Goal: Transaction & Acquisition: Purchase product/service

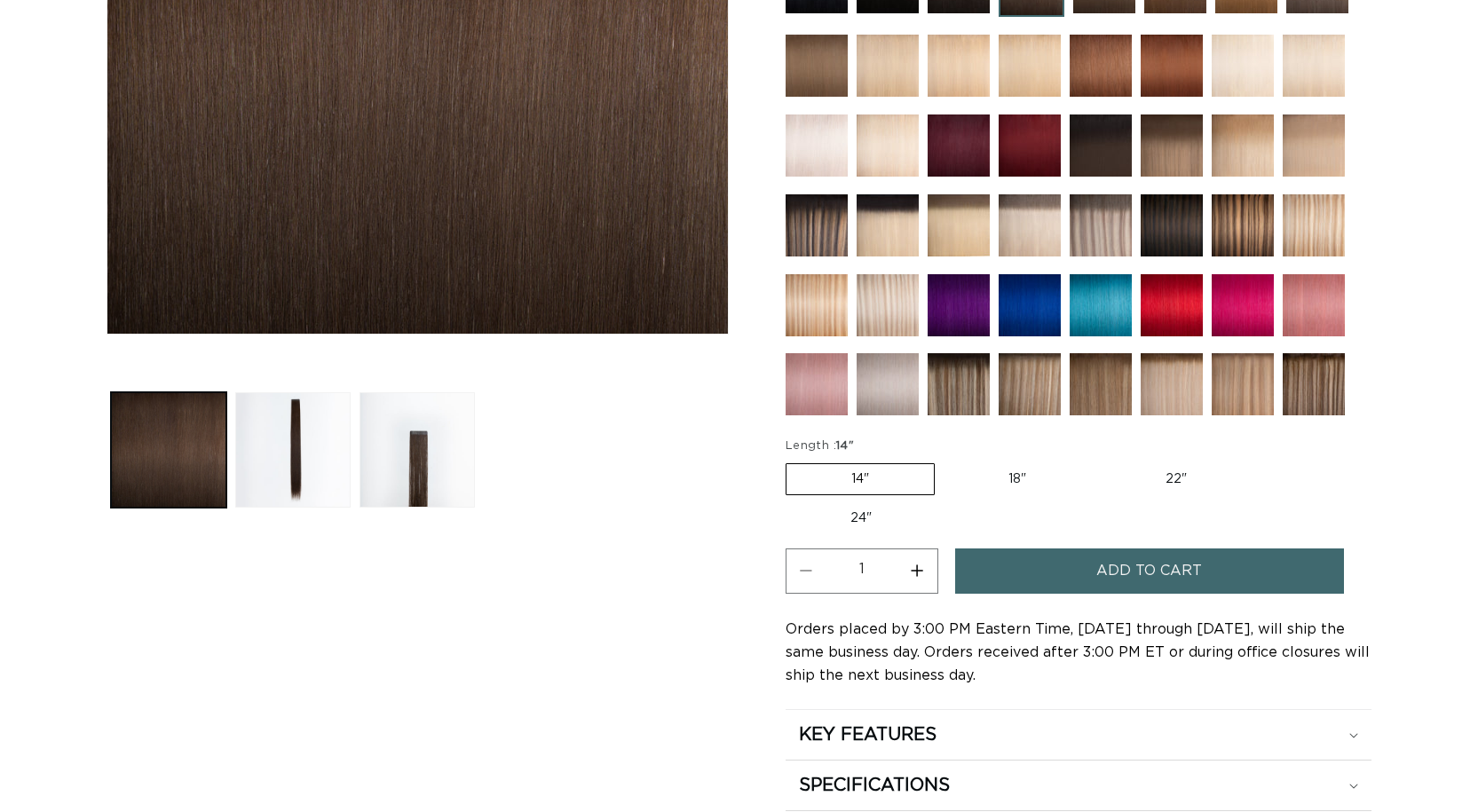
scroll to position [0, 1352]
click at [1169, 473] on label "22" Variant sold out or unavailable" at bounding box center [1176, 478] width 151 height 30
click at [1101, 460] on input "22" Variant sold out or unavailable" at bounding box center [1100, 460] width 1 height 1
radio input "true"
click at [911, 572] on button "Increase quantity for 2 Dark Brown - Tape In" at bounding box center [918, 570] width 40 height 45
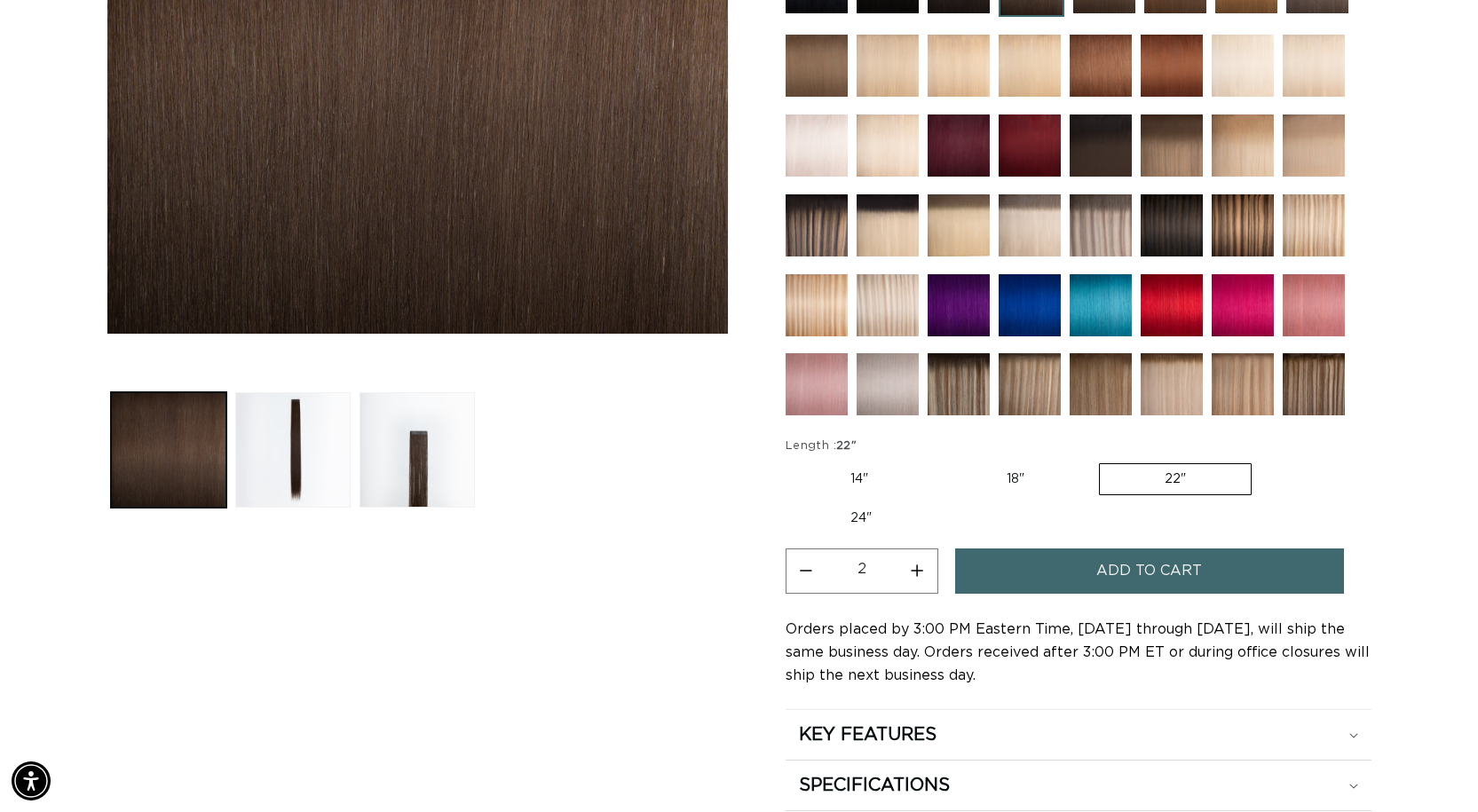
click at [911, 572] on button "Increase quantity for 2 Dark Brown - Tape In" at bounding box center [918, 570] width 40 height 45
type input "4"
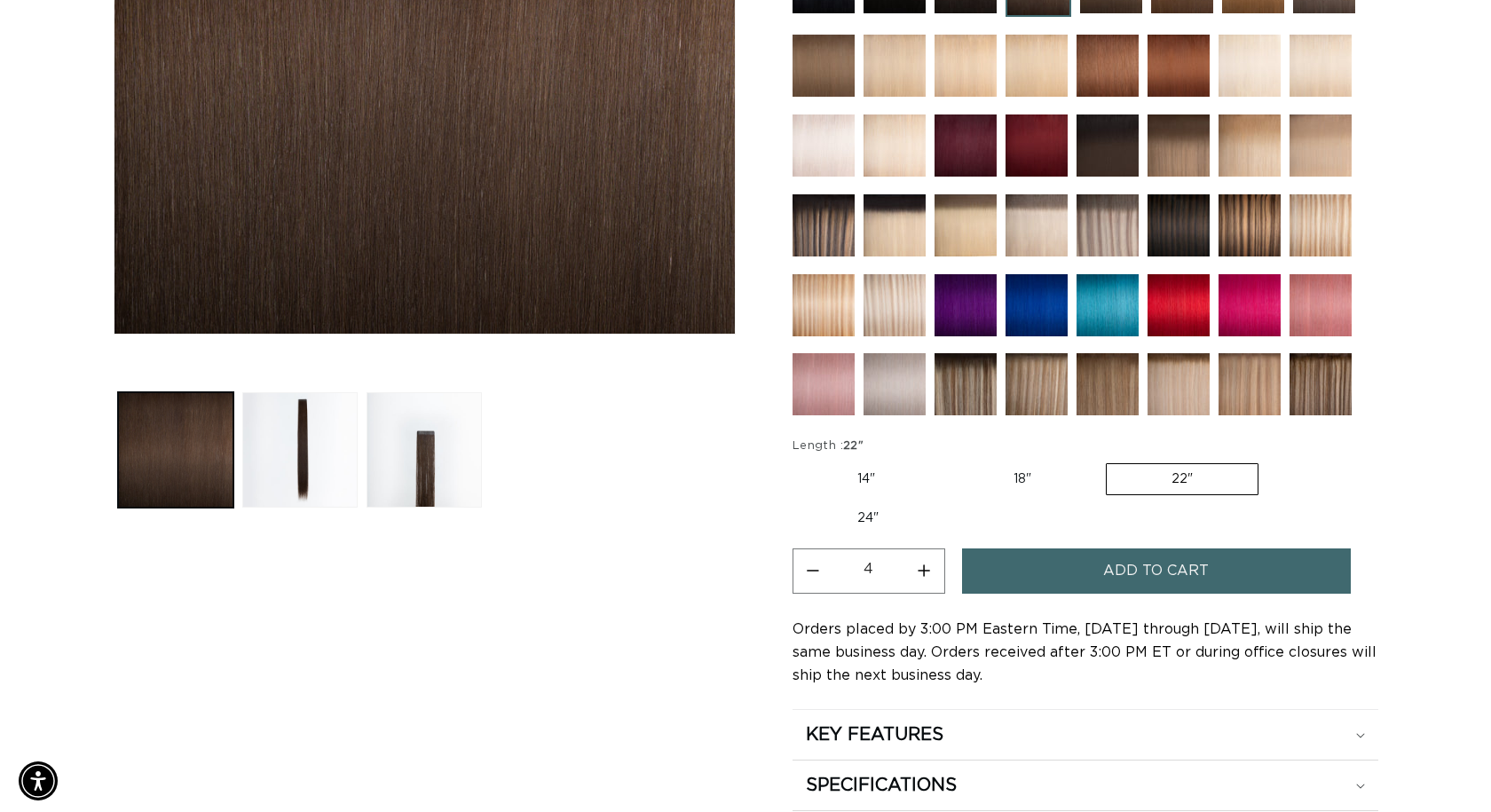
scroll to position [0, 2704]
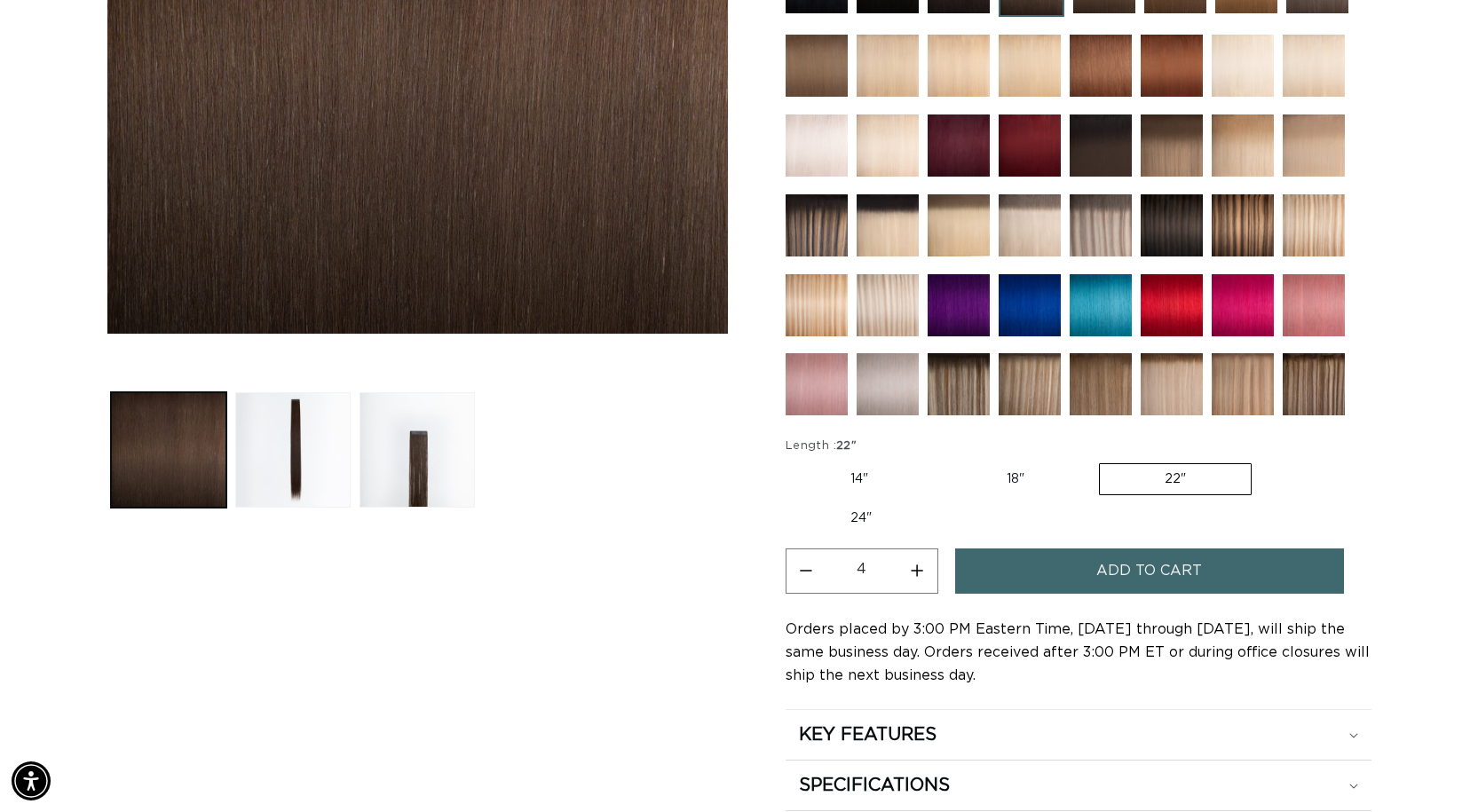
click at [1106, 573] on span "Add to cart" at bounding box center [1149, 570] width 106 height 45
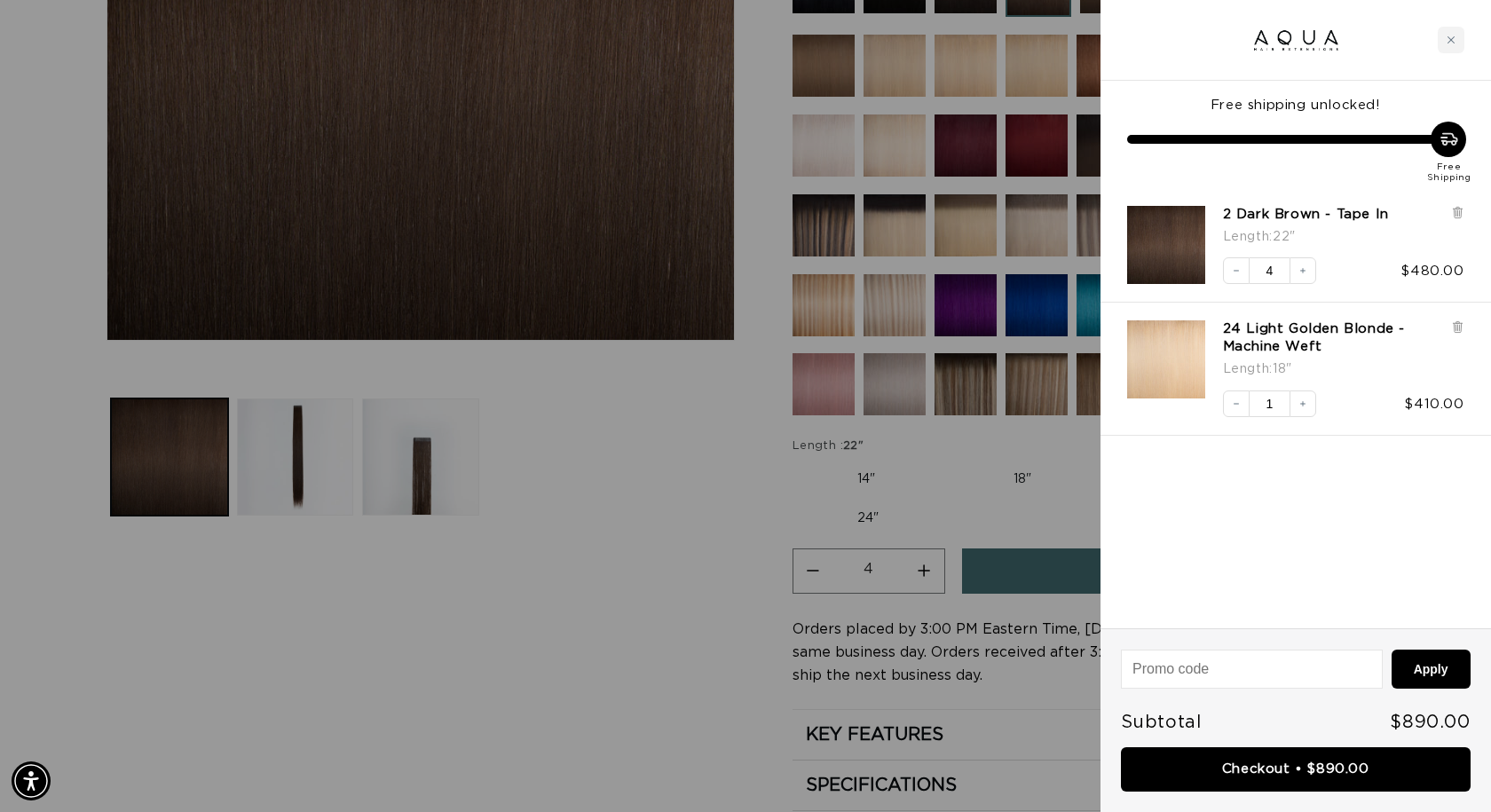
scroll to position [0, 0]
click at [1457, 328] on icon at bounding box center [1456, 328] width 7 height 9
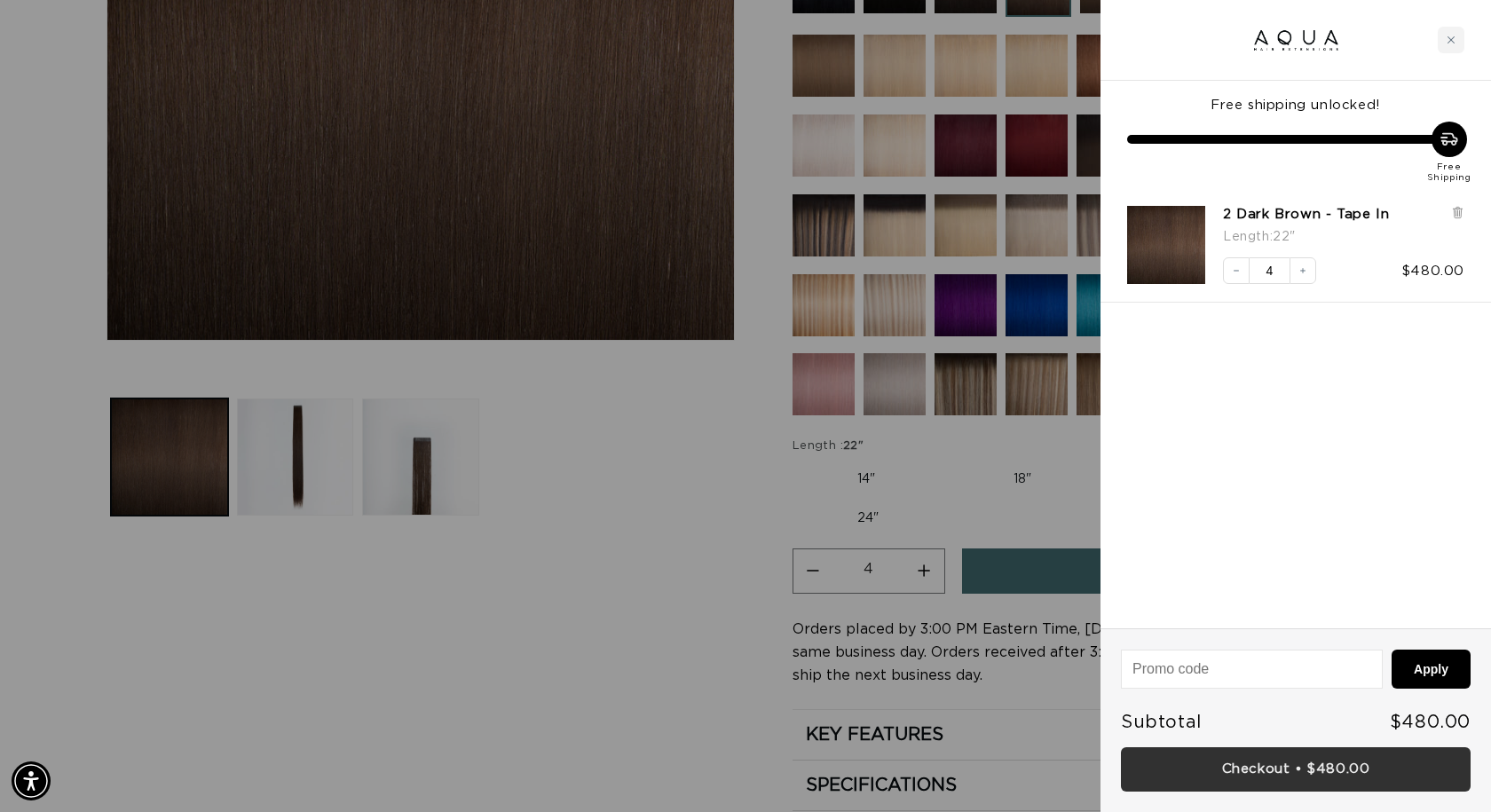
scroll to position [0, 1365]
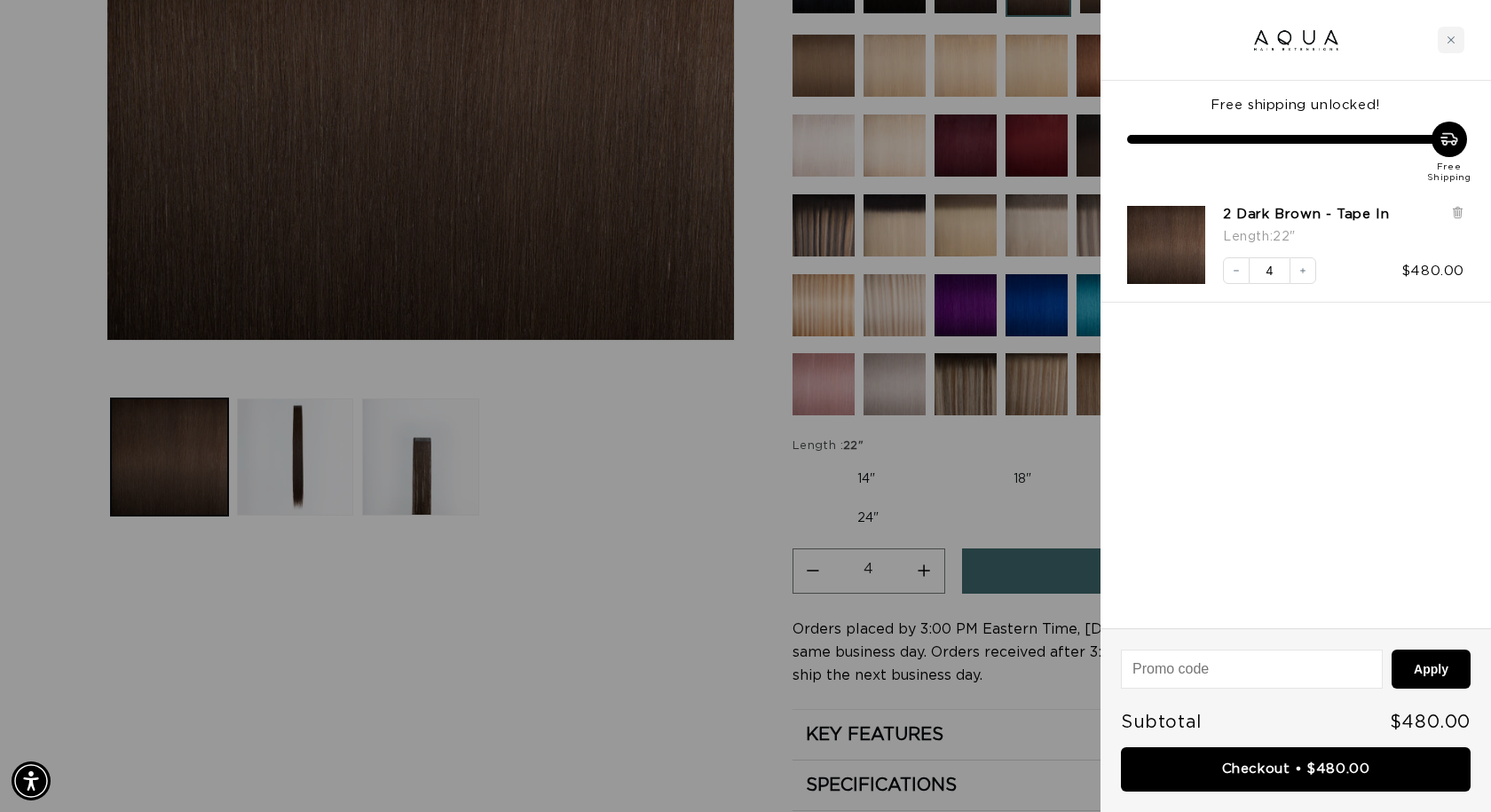
click at [1269, 777] on link "Checkout • $480.00" at bounding box center [1295, 769] width 350 height 45
